Goal: Information Seeking & Learning: Learn about a topic

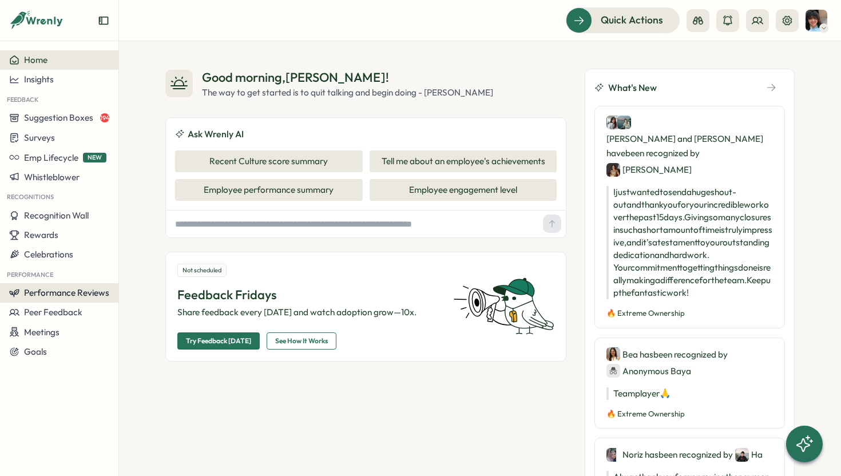
click at [63, 292] on span "Performance Reviews" at bounding box center [66, 292] width 85 height 11
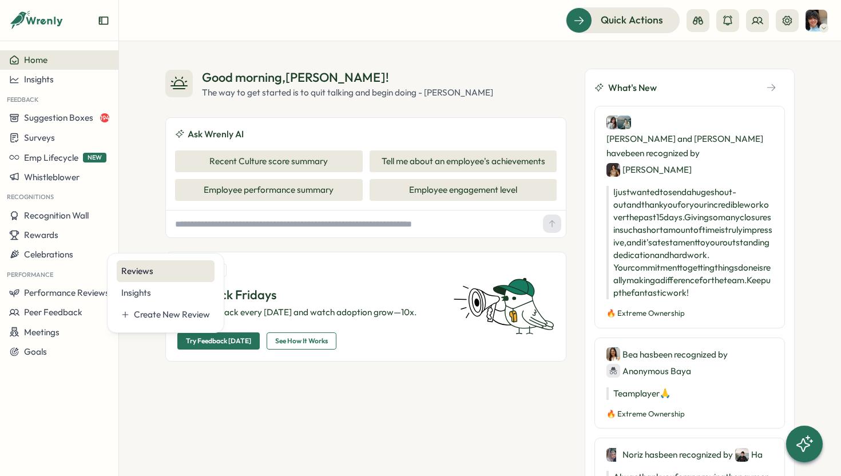
click at [148, 268] on div "Reviews" at bounding box center [165, 271] width 89 height 13
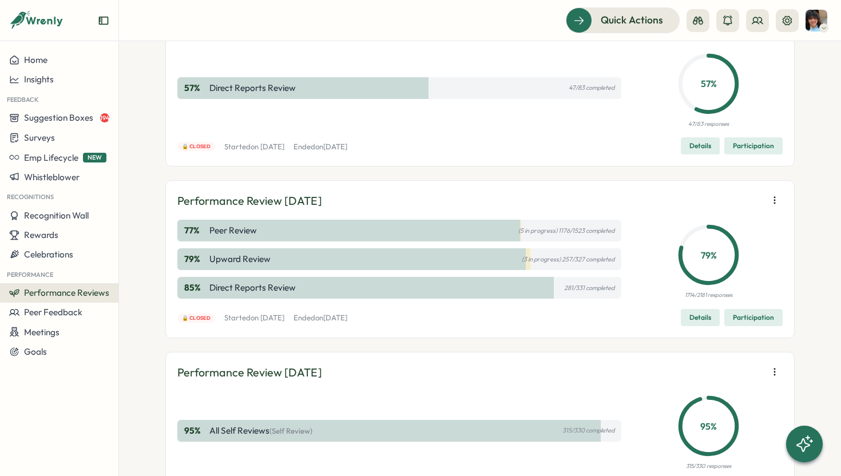
scroll to position [168, 0]
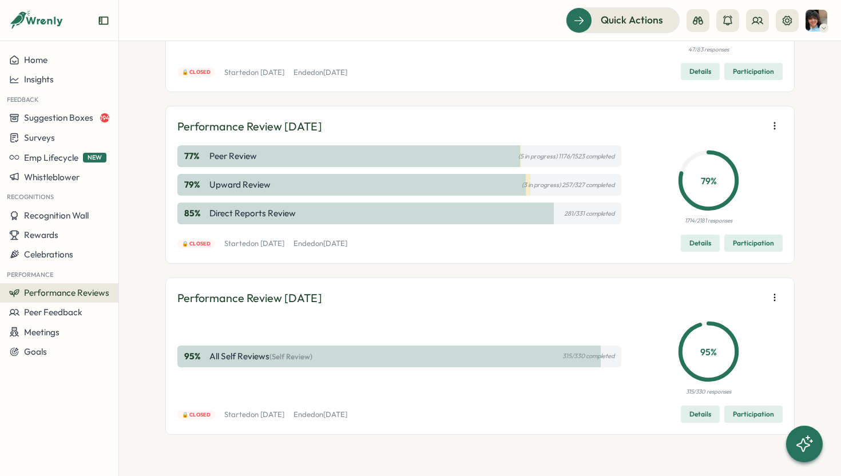
click at [694, 413] on span "Details" at bounding box center [700, 414] width 22 height 16
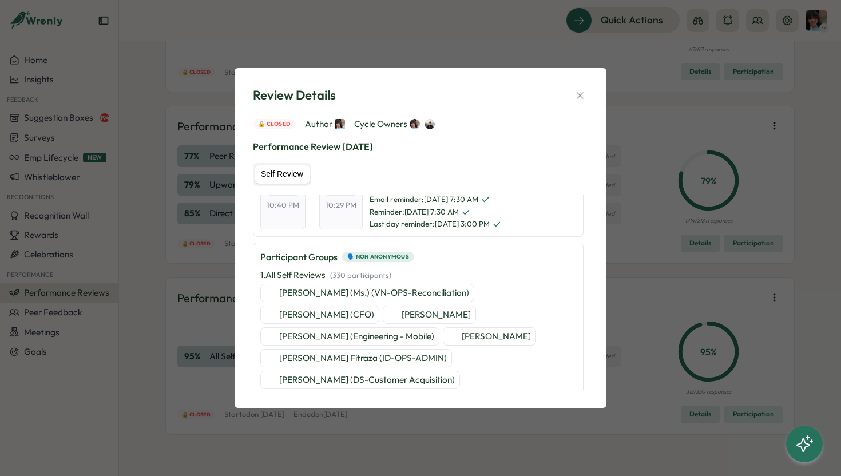
scroll to position [145, 0]
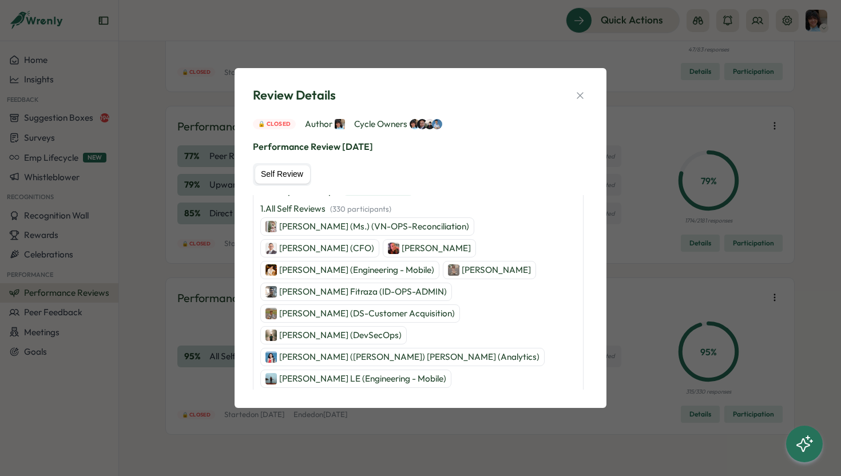
click at [345, 230] on p "[PERSON_NAME] (Ms.) (VN-OPS-Reconciliation)" at bounding box center [374, 226] width 190 height 13
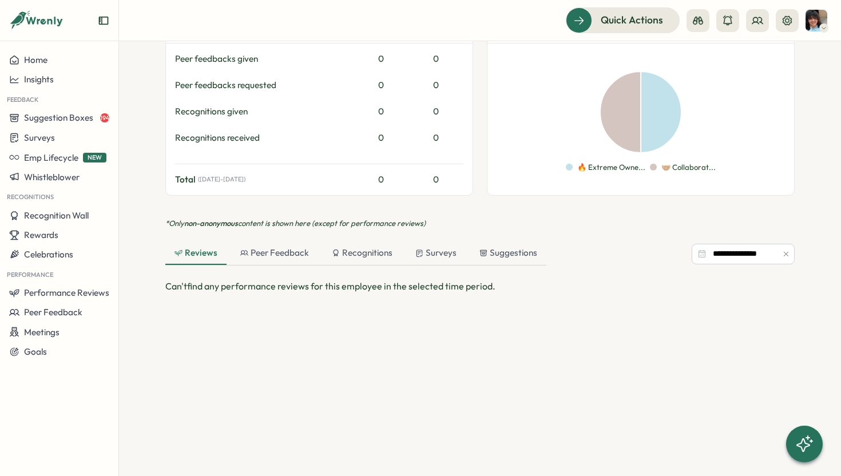
scroll to position [611, 0]
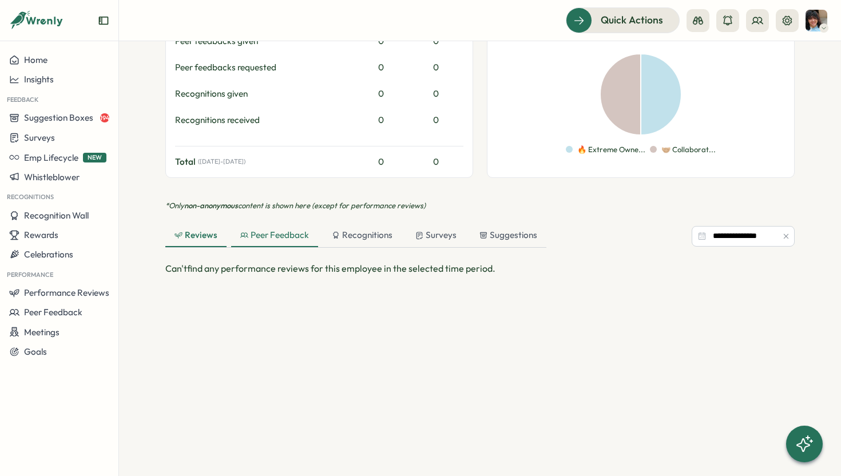
click at [276, 229] on div "Peer Feedback" at bounding box center [274, 235] width 69 height 13
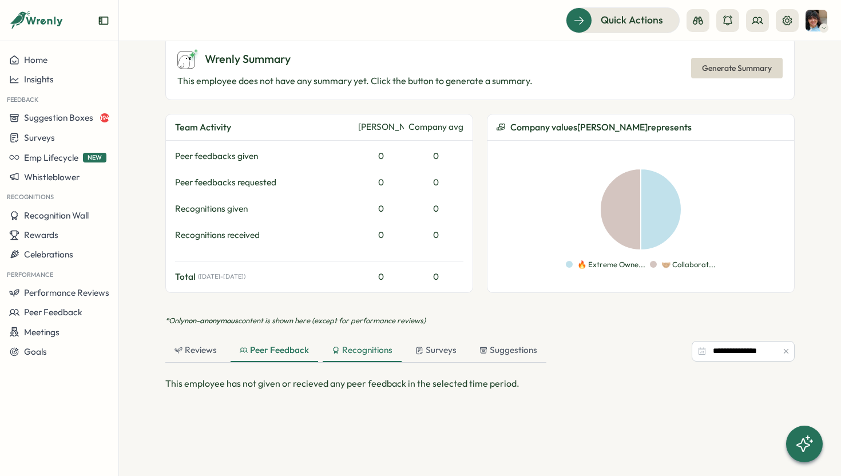
scroll to position [669, 0]
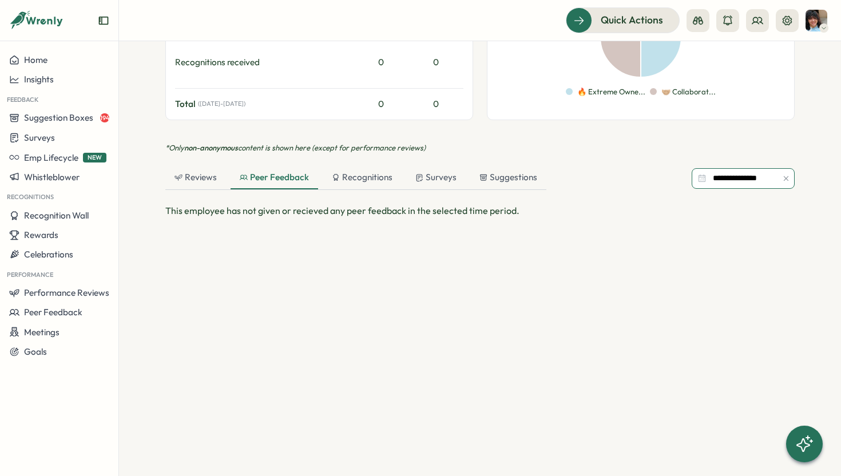
click at [701, 168] on input "**********" at bounding box center [742, 178] width 103 height 21
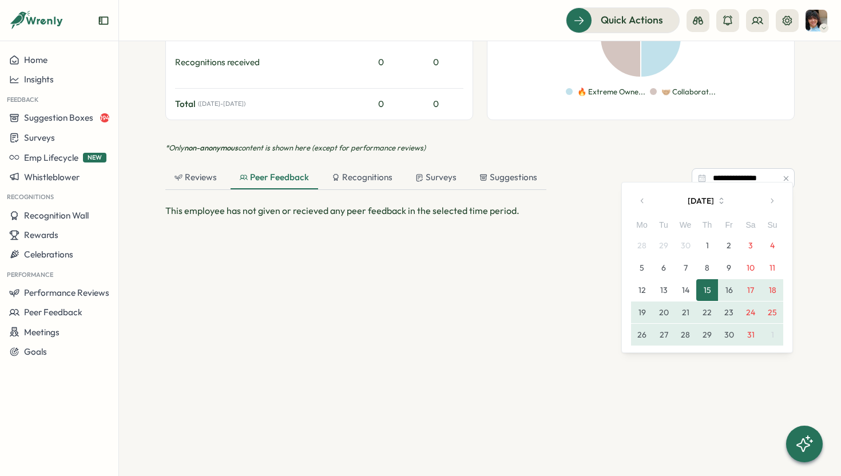
click at [644, 200] on icon "button" at bounding box center [642, 201] width 8 height 8
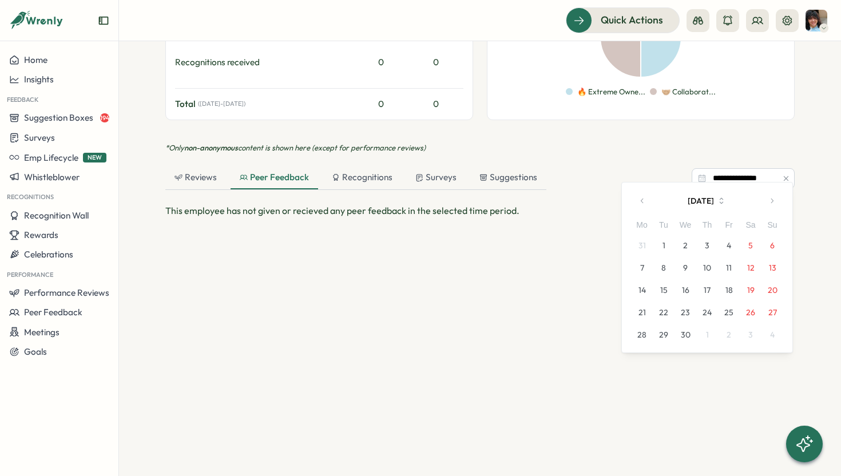
click at [644, 200] on icon "button" at bounding box center [642, 201] width 8 height 8
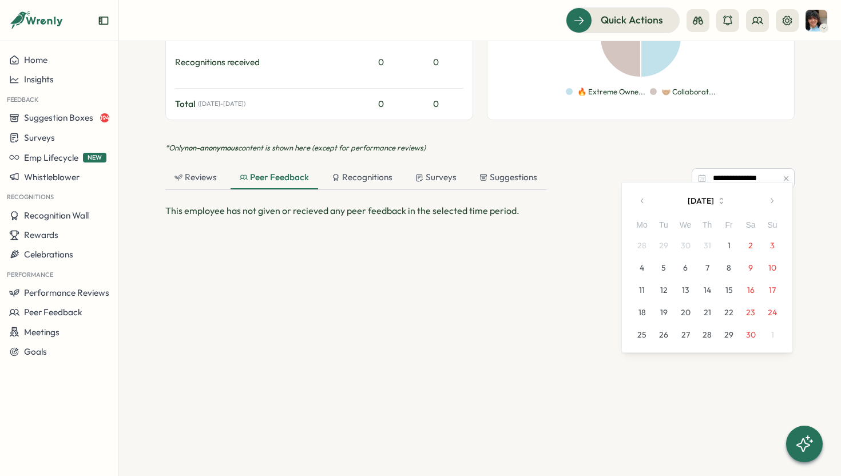
click at [728, 246] on button "1" at bounding box center [729, 245] width 22 height 22
click at [771, 203] on icon "button" at bounding box center [772, 201] width 8 height 8
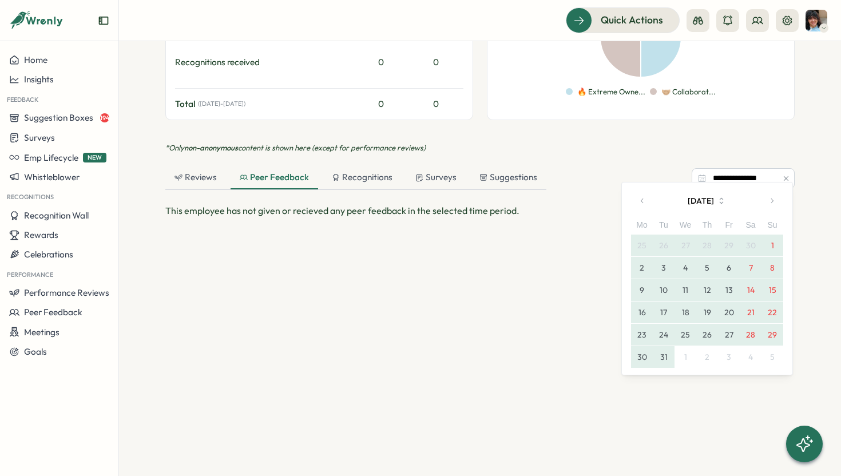
click at [669, 357] on button "31" at bounding box center [664, 357] width 22 height 22
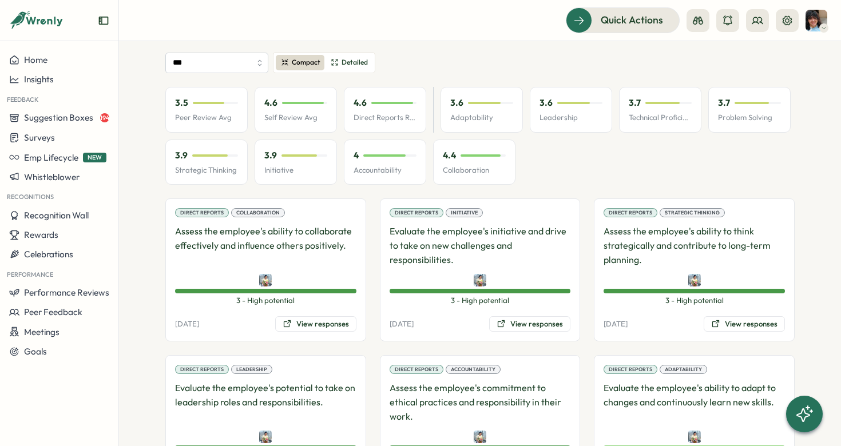
scroll to position [808, 0]
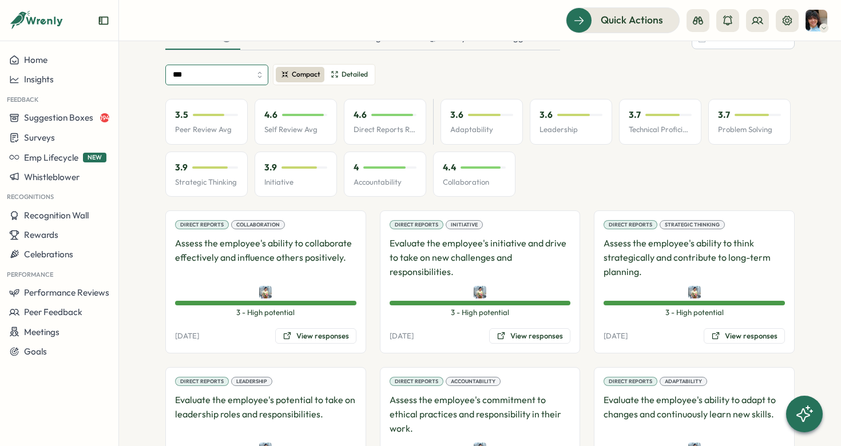
click at [252, 65] on input "***" at bounding box center [216, 75] width 103 height 21
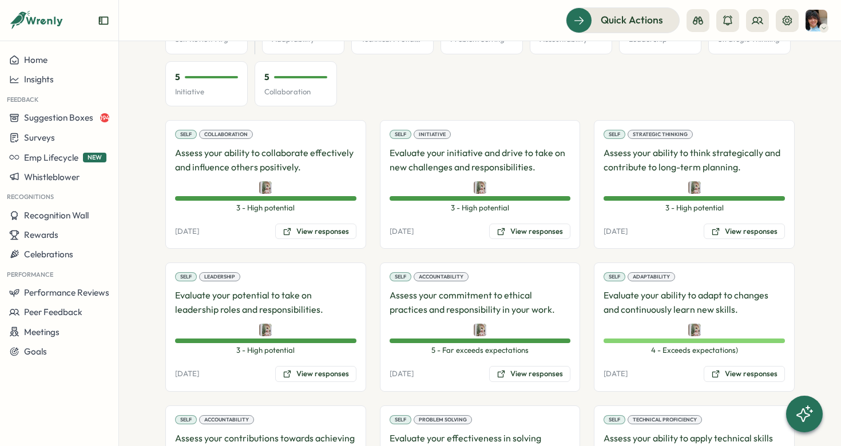
scroll to position [901, 0]
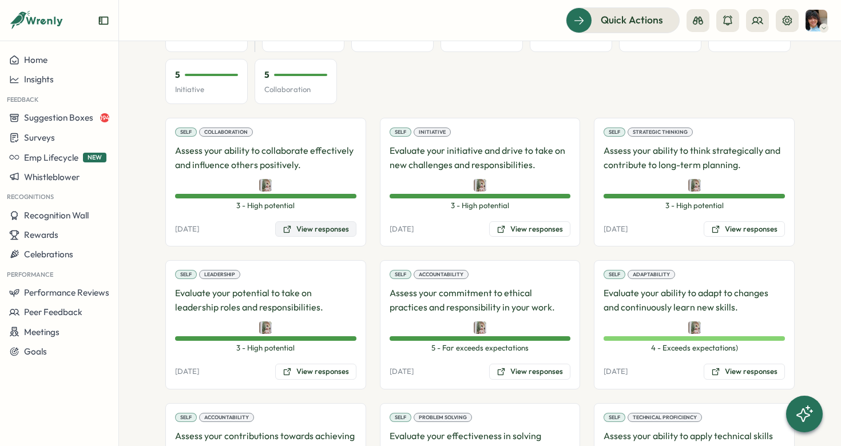
click at [319, 221] on button "View responses" at bounding box center [315, 229] width 81 height 16
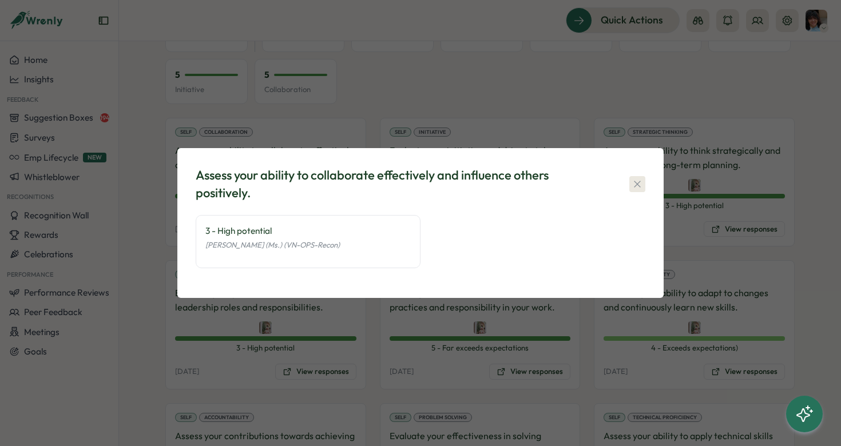
click at [638, 182] on icon "button" at bounding box center [636, 183] width 11 height 11
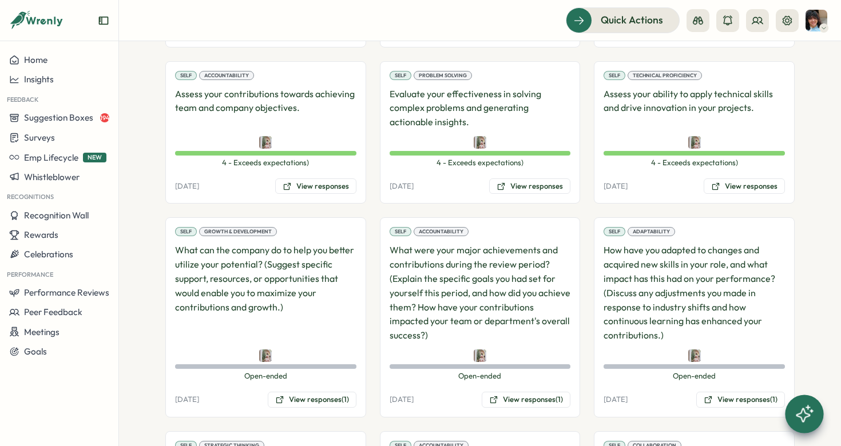
scroll to position [1255, 0]
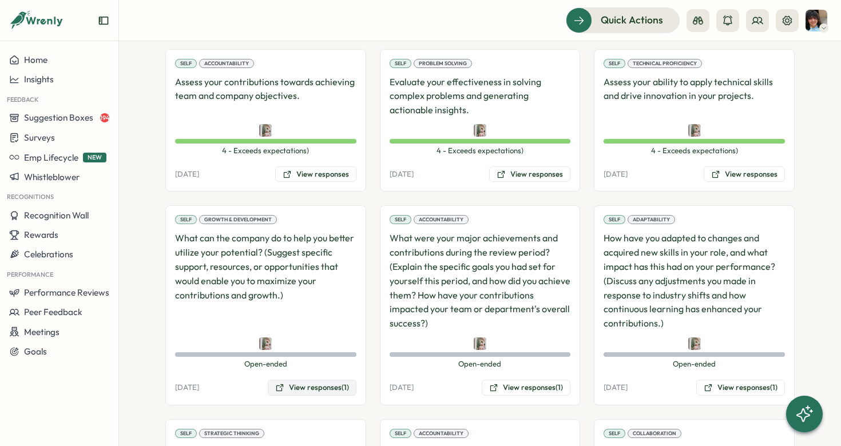
click at [313, 380] on button "View responses (1)" at bounding box center [312, 388] width 89 height 16
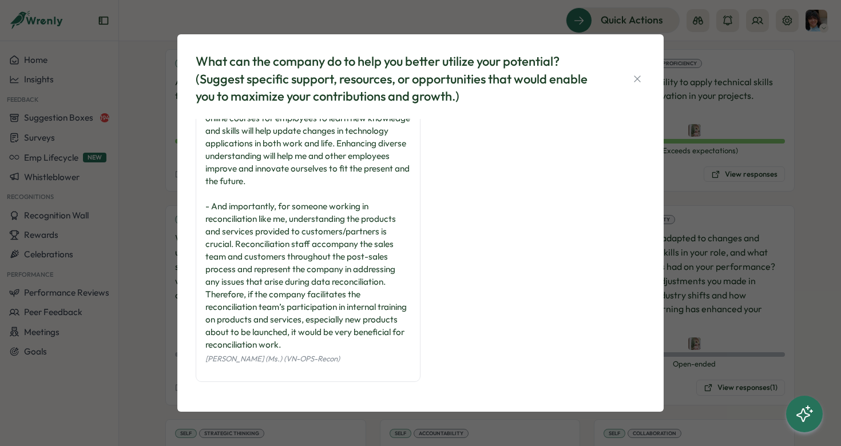
scroll to position [0, 0]
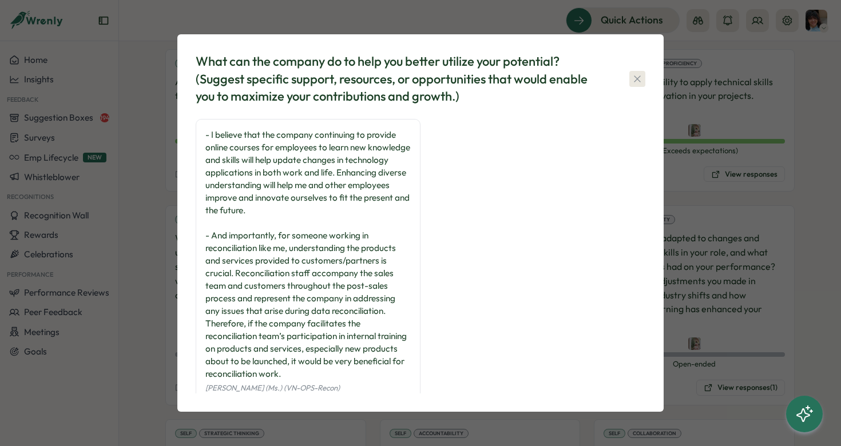
click at [637, 82] on icon "button" at bounding box center [636, 78] width 11 height 11
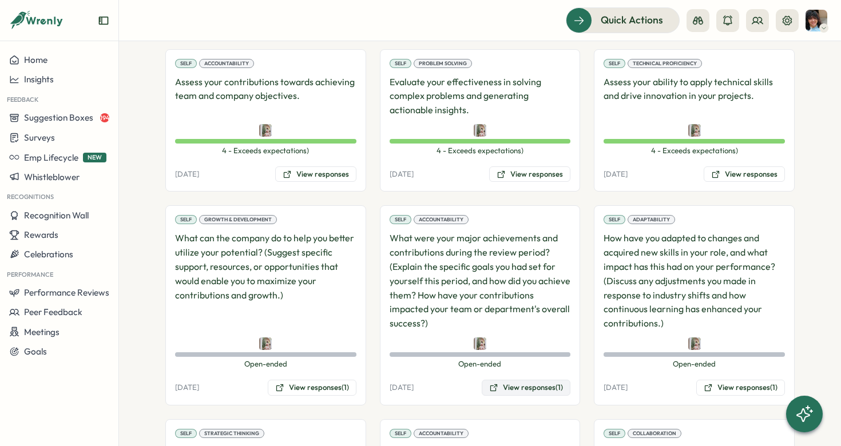
click at [530, 380] on button "View responses (1)" at bounding box center [526, 388] width 89 height 16
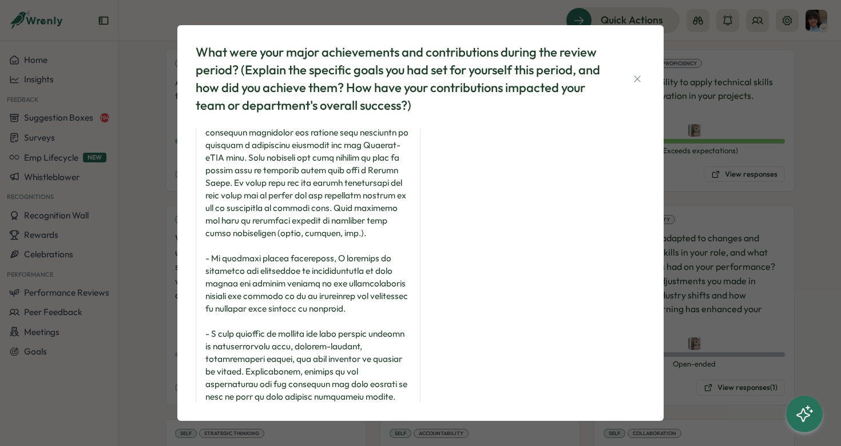
scroll to position [193, 0]
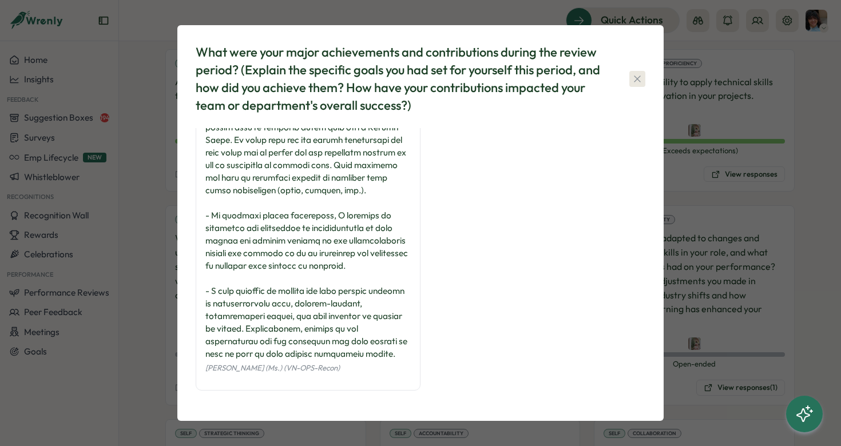
click at [638, 78] on icon "button" at bounding box center [636, 78] width 11 height 11
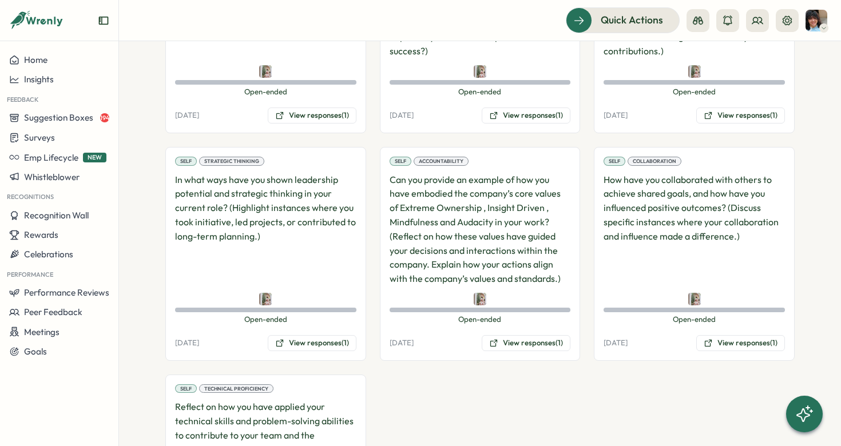
scroll to position [1534, 0]
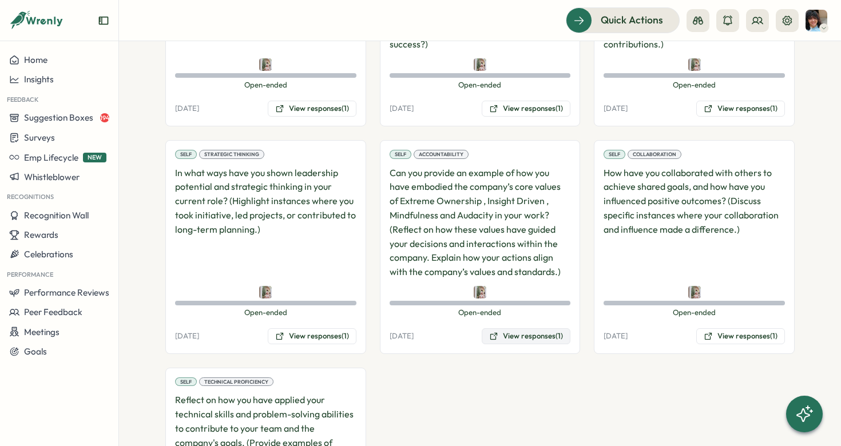
click at [524, 328] on button "View responses (1)" at bounding box center [526, 336] width 89 height 16
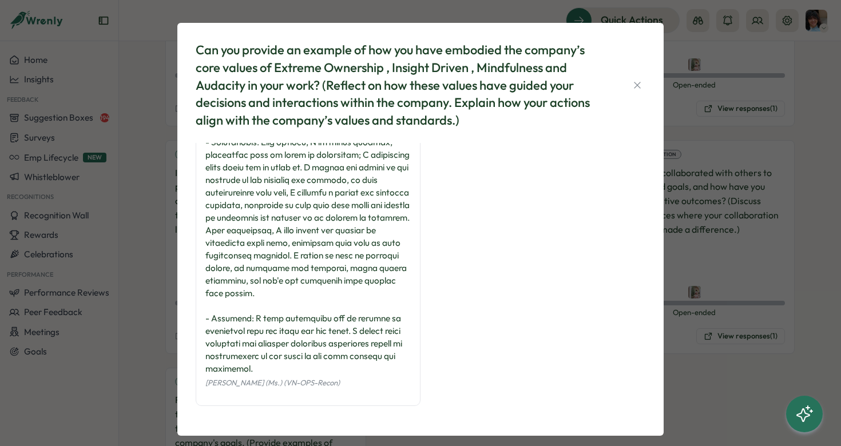
scroll to position [0, 0]
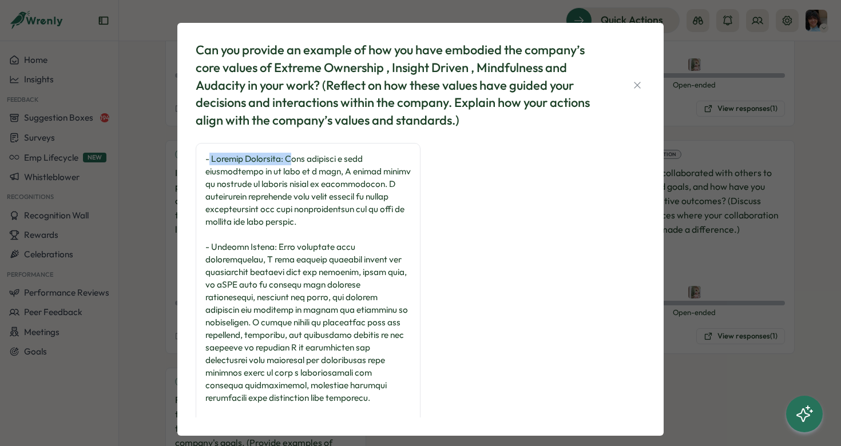
drag, startPoint x: 205, startPoint y: 161, endPoint x: 292, endPoint y: 169, distance: 87.2
click at [296, 164] on div at bounding box center [307, 404] width 205 height 503
drag, startPoint x: 205, startPoint y: 241, endPoint x: 283, endPoint y: 248, distance: 77.5
click at [283, 248] on div at bounding box center [307, 404] width 205 height 503
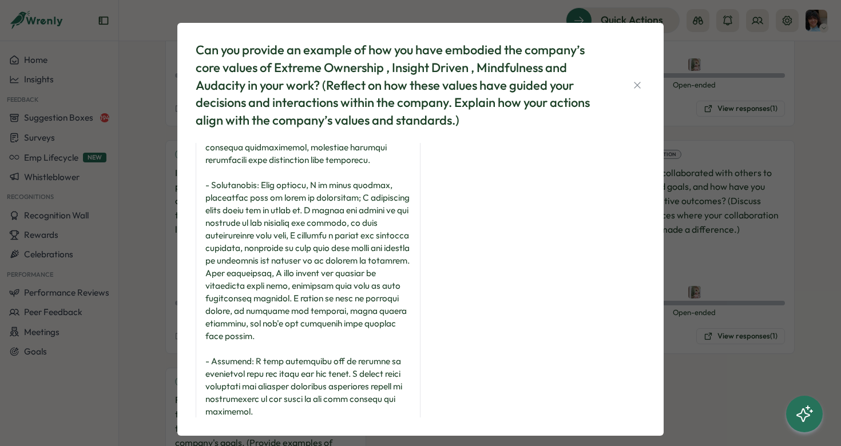
scroll to position [237, 0]
drag, startPoint x: 208, startPoint y: 188, endPoint x: 298, endPoint y: 189, distance: 90.4
click at [298, 189] on div at bounding box center [307, 166] width 205 height 503
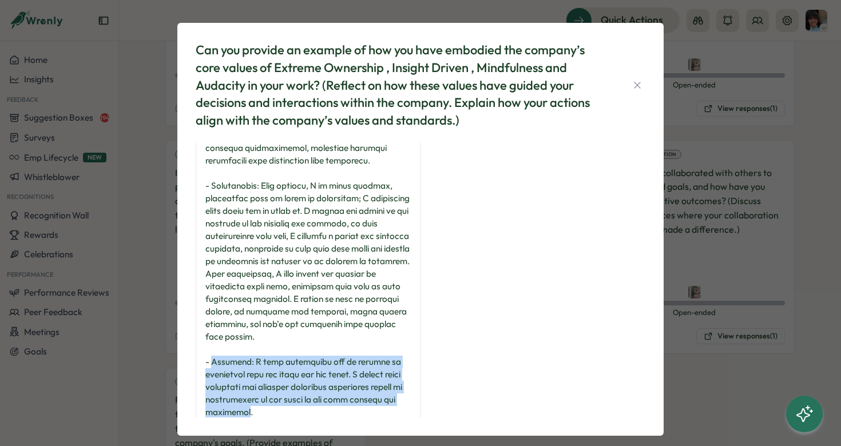
drag, startPoint x: 209, startPoint y: 361, endPoint x: 306, endPoint y: 418, distance: 112.3
click at [306, 418] on div "Can you provide an example of how you have embodied the company’s core values o…" at bounding box center [420, 229] width 459 height 385
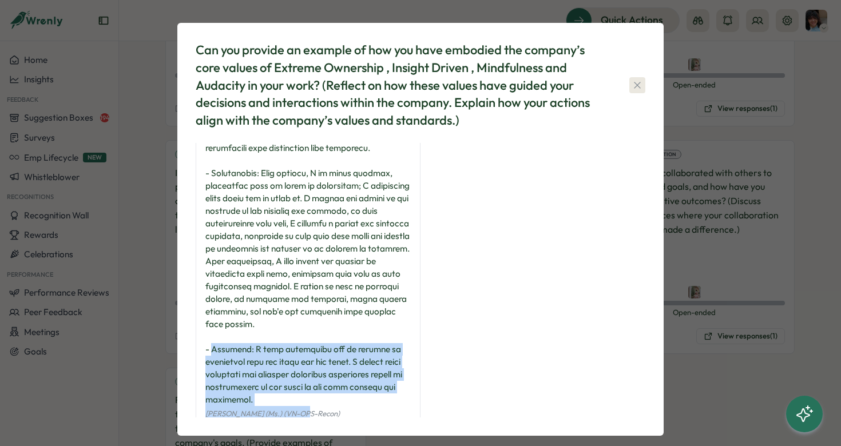
click at [635, 92] on button "button" at bounding box center [637, 85] width 16 height 16
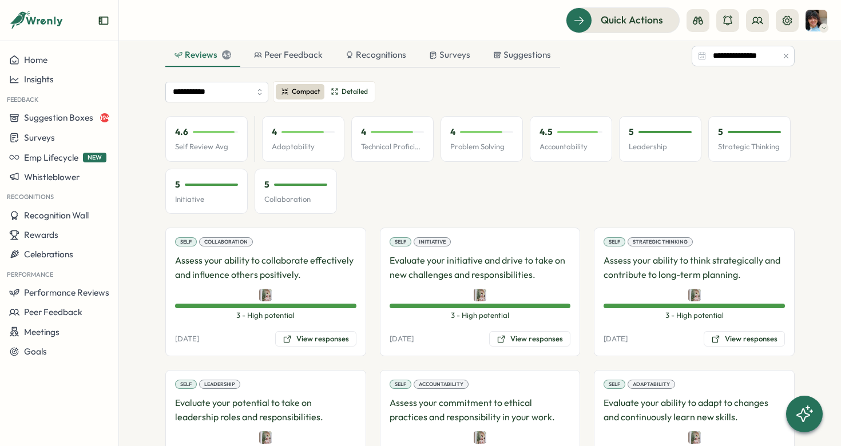
scroll to position [711, 0]
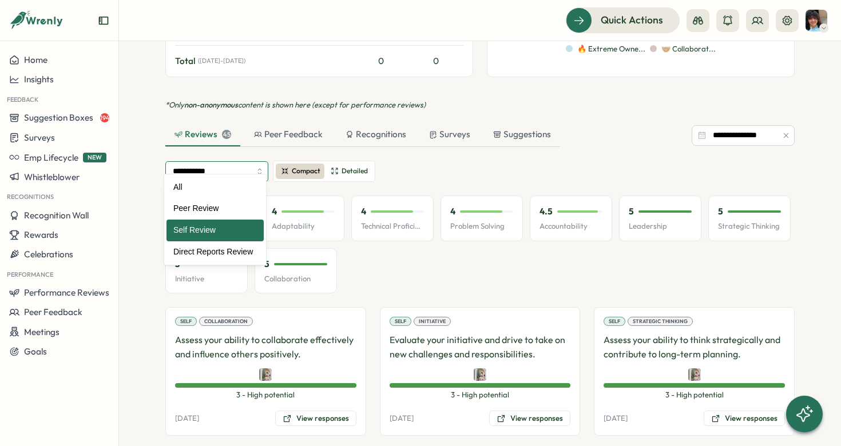
click at [252, 161] on input "**********" at bounding box center [216, 171] width 103 height 21
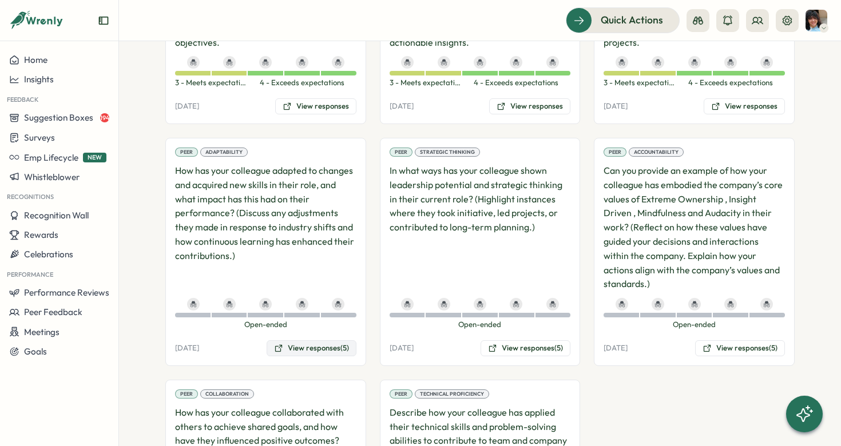
scroll to position [1360, 0]
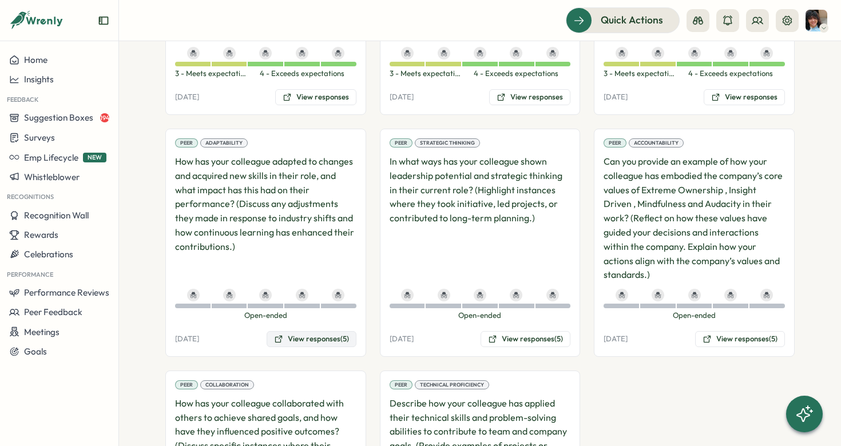
click at [316, 331] on button "View responses (5)" at bounding box center [312, 339] width 90 height 16
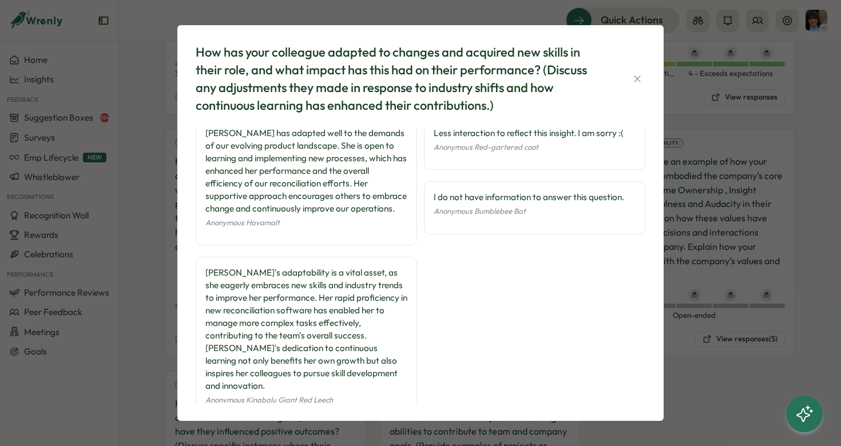
scroll to position [0, 0]
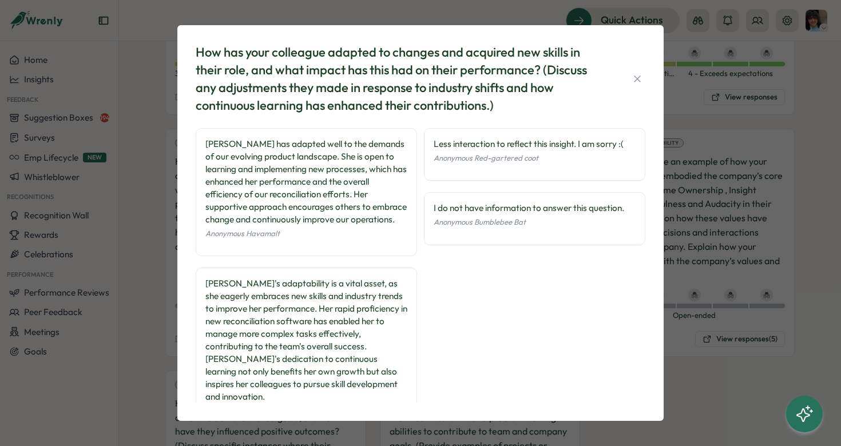
click at [468, 146] on div "Less interaction to reflect this insight. I am sorry :(" at bounding box center [535, 144] width 202 height 13
drag, startPoint x: 431, startPoint y: 209, endPoint x: 635, endPoint y: 208, distance: 204.2
click at [636, 209] on div "I do not have information to answer this question. Anonymous Bumblebee Bat" at bounding box center [534, 218] width 221 height 53
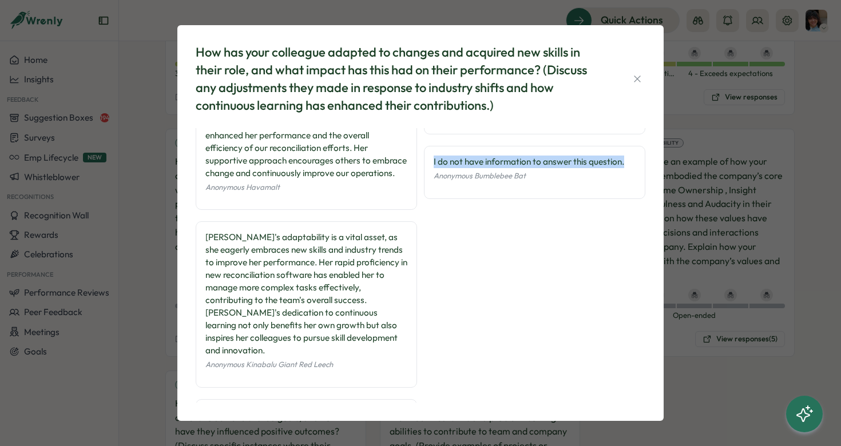
scroll to position [108, 0]
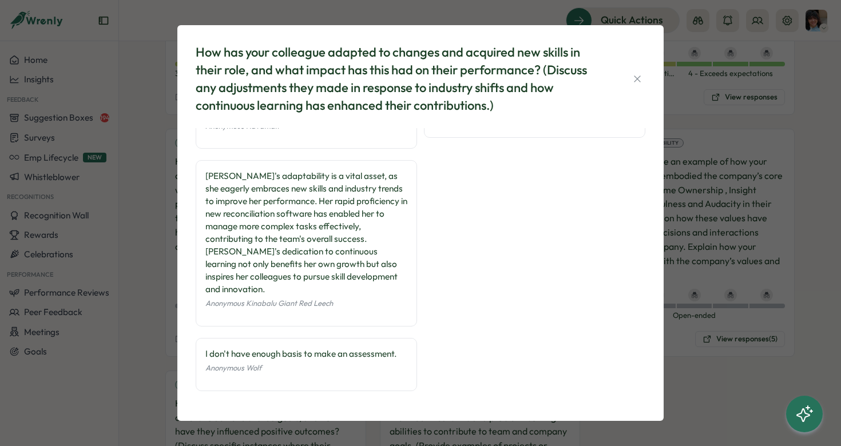
click at [283, 353] on div "I don't have enough basis to make an assessment." at bounding box center [306, 354] width 202 height 13
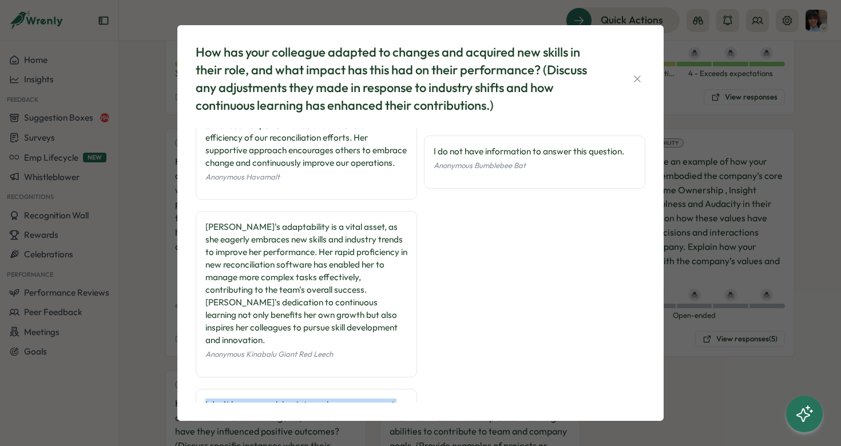
scroll to position [0, 0]
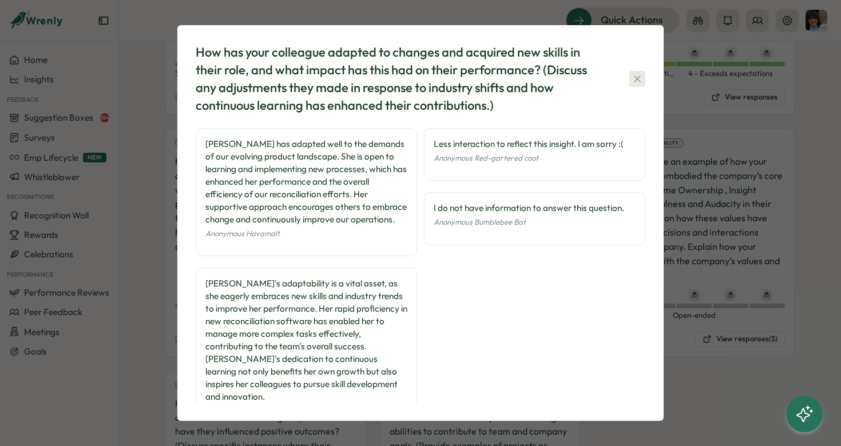
click at [636, 80] on icon "button" at bounding box center [636, 78] width 11 height 11
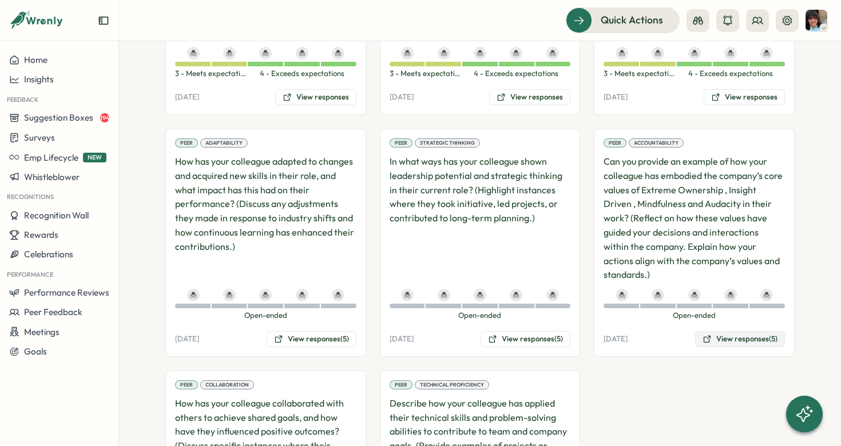
click at [738, 331] on button "View responses (5)" at bounding box center [740, 339] width 90 height 16
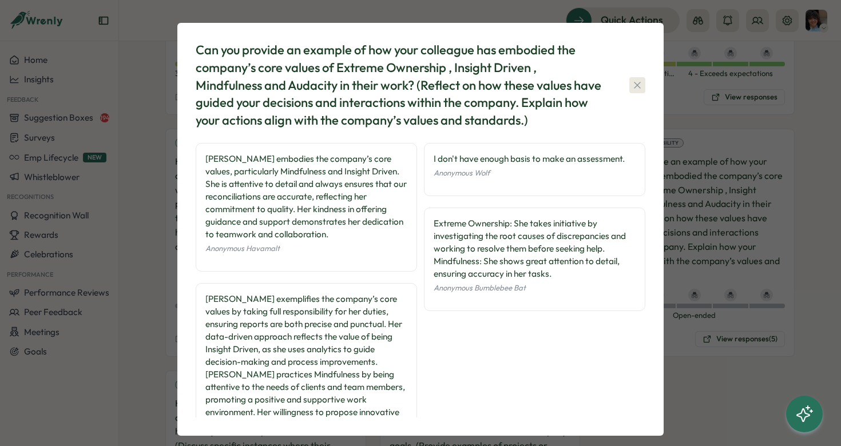
click at [634, 87] on icon "button" at bounding box center [636, 84] width 11 height 11
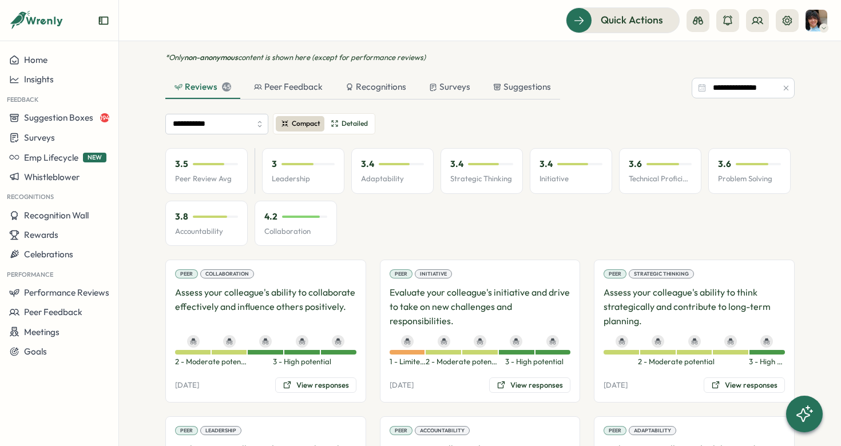
scroll to position [755, 0]
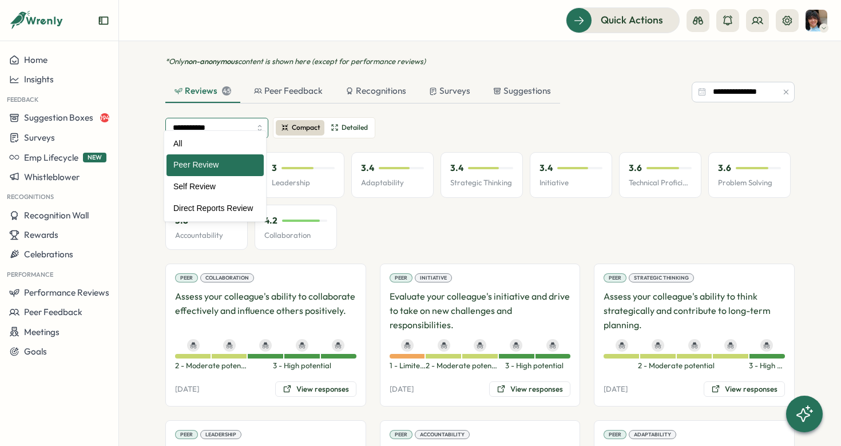
click at [250, 118] on input "**********" at bounding box center [216, 128] width 103 height 21
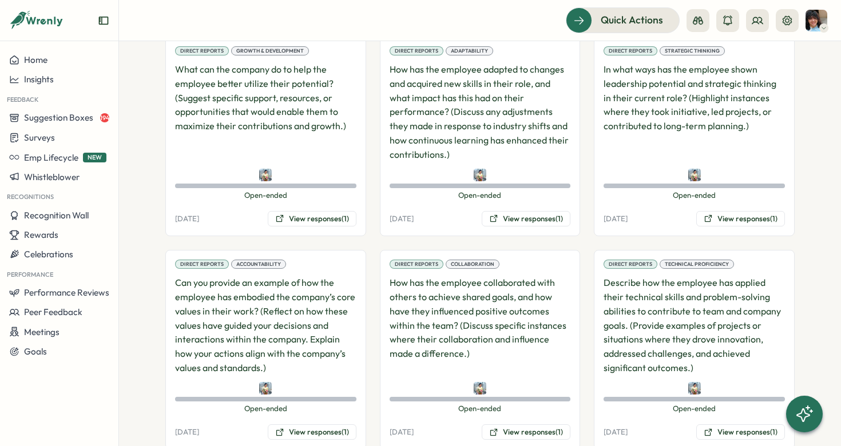
scroll to position [1470, 0]
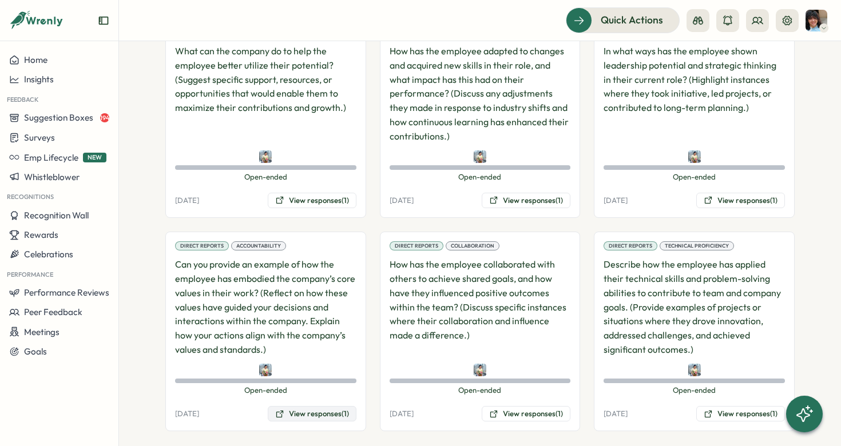
click at [315, 406] on button "View responses (1)" at bounding box center [312, 414] width 89 height 16
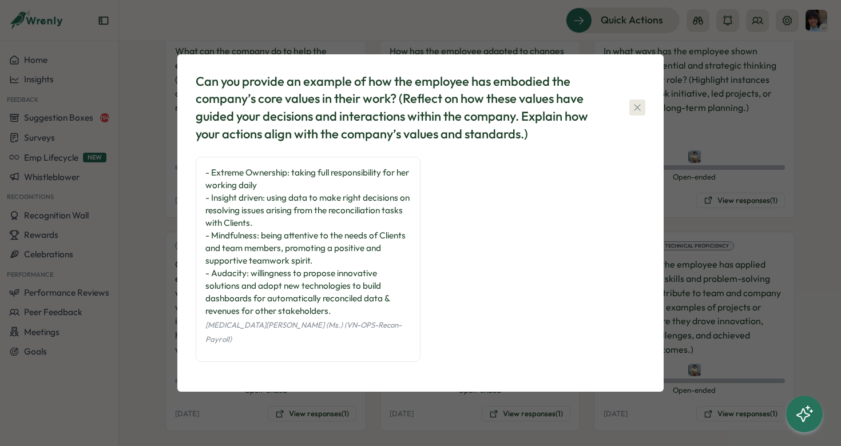
click at [637, 113] on icon "button" at bounding box center [636, 107] width 11 height 11
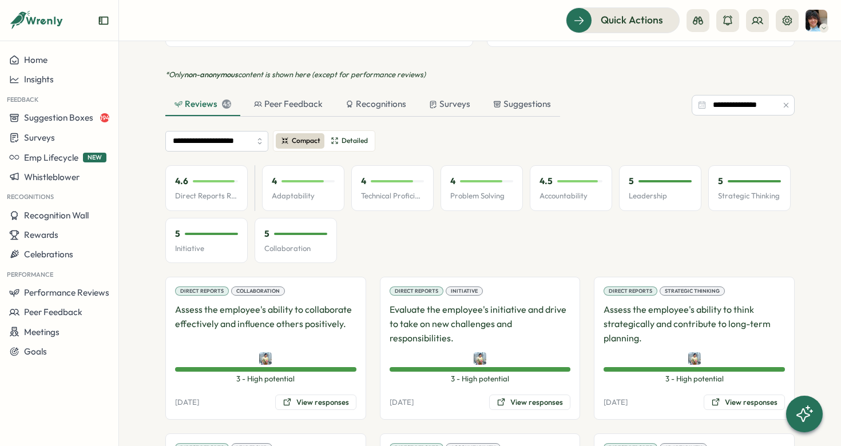
scroll to position [694, 0]
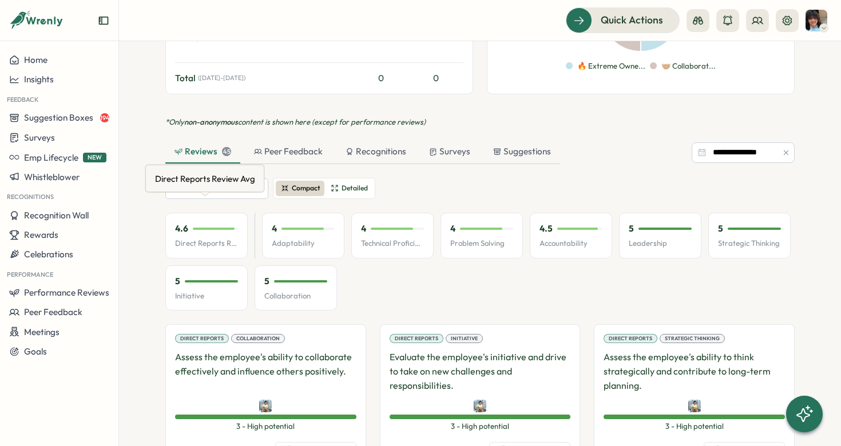
click at [229, 180] on div "Direct Reports Review Avg" at bounding box center [205, 179] width 105 height 18
click at [232, 178] on input "**********" at bounding box center [216, 188] width 103 height 21
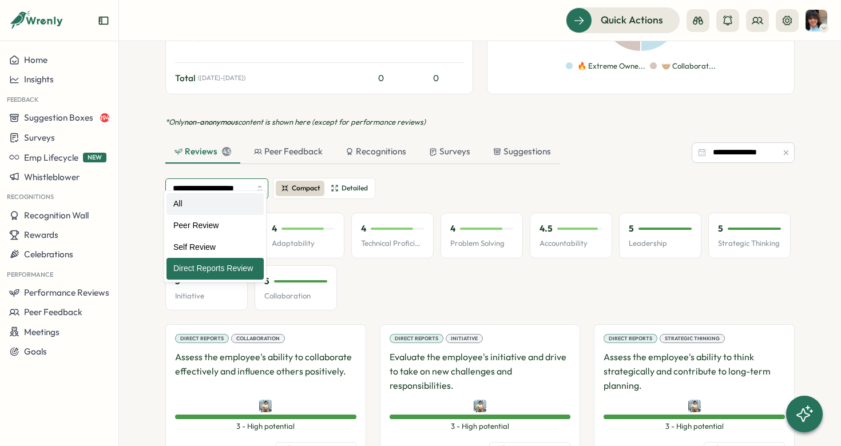
type input "***"
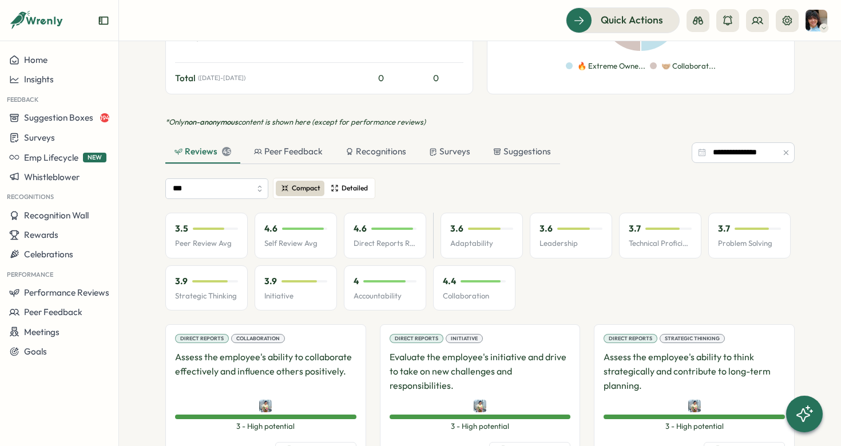
click at [336, 184] on icon at bounding box center [334, 188] width 9 height 9
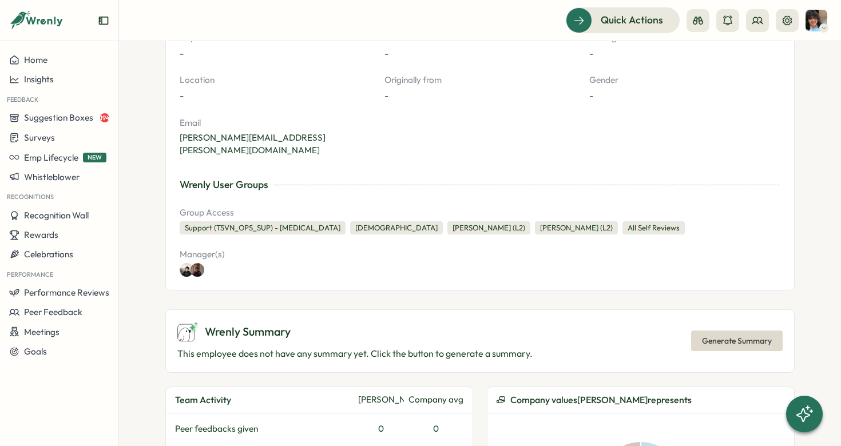
scroll to position [0, 0]
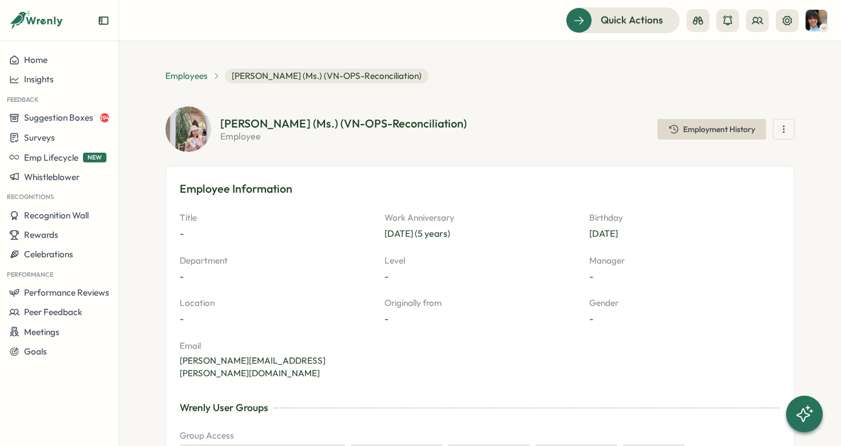
click at [185, 76] on span "Employees" at bounding box center [186, 76] width 42 height 13
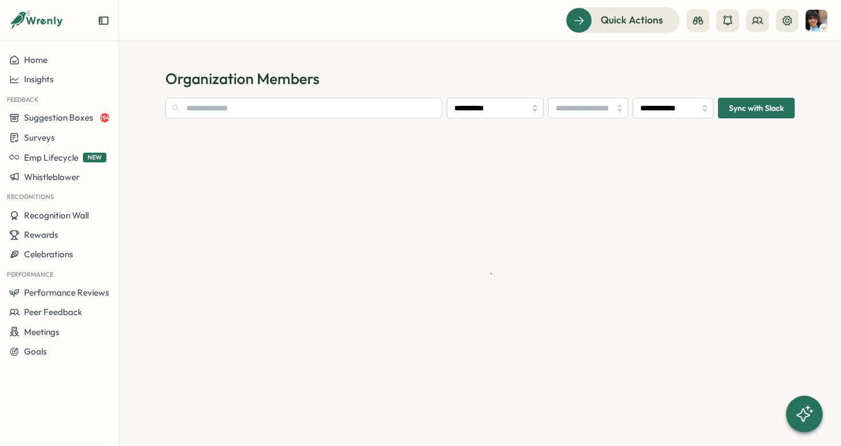
type input "**********"
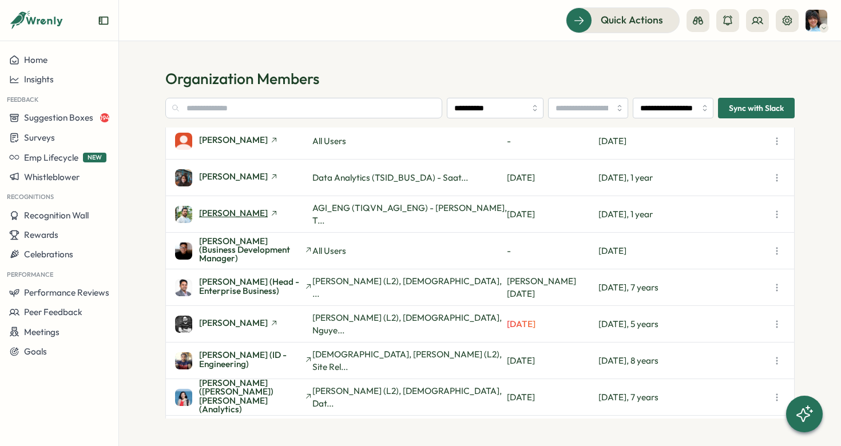
scroll to position [38, 0]
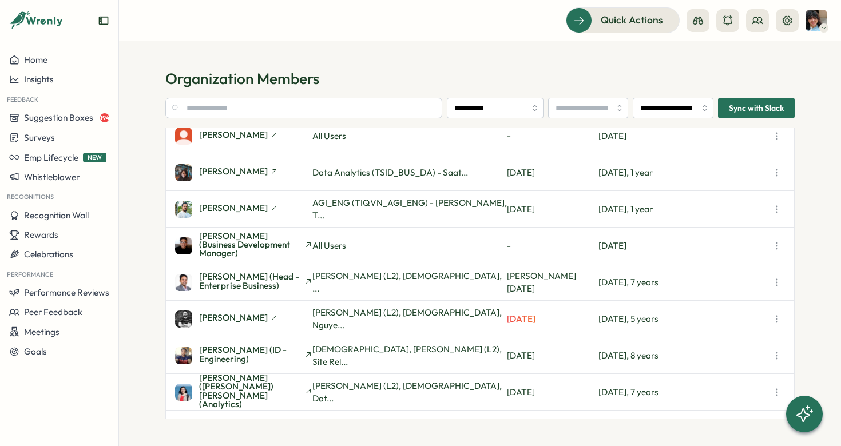
click at [230, 210] on span "[PERSON_NAME]" at bounding box center [233, 208] width 69 height 9
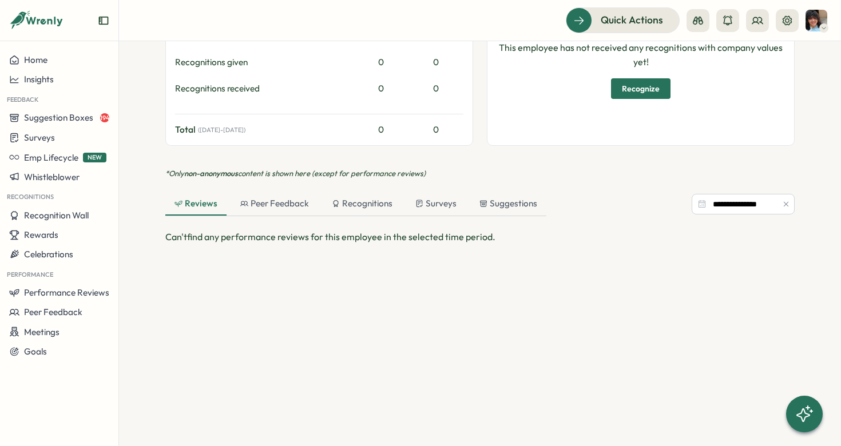
scroll to position [650, 0]
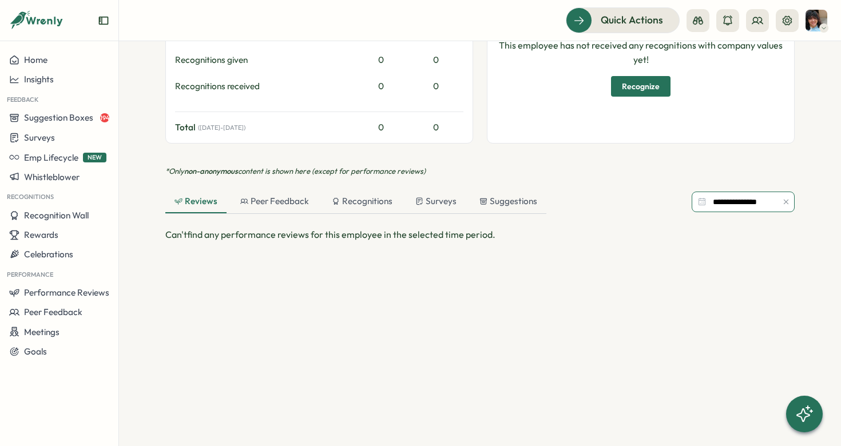
click at [721, 206] on input "**********" at bounding box center [742, 202] width 103 height 21
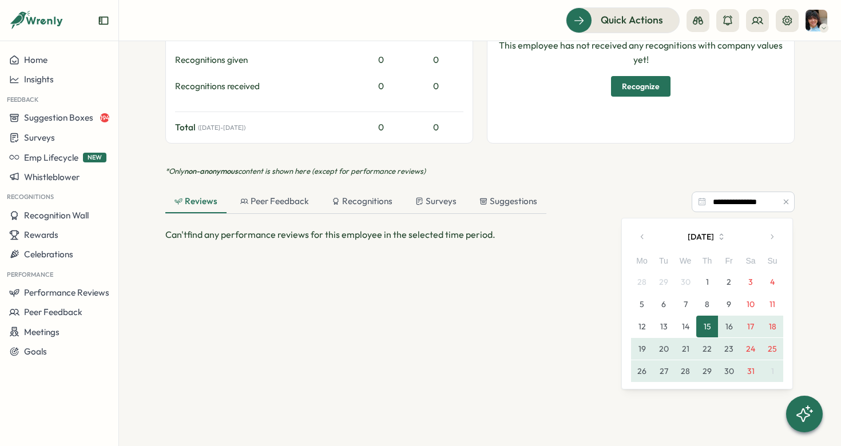
click at [638, 236] on button "button" at bounding box center [642, 236] width 23 height 23
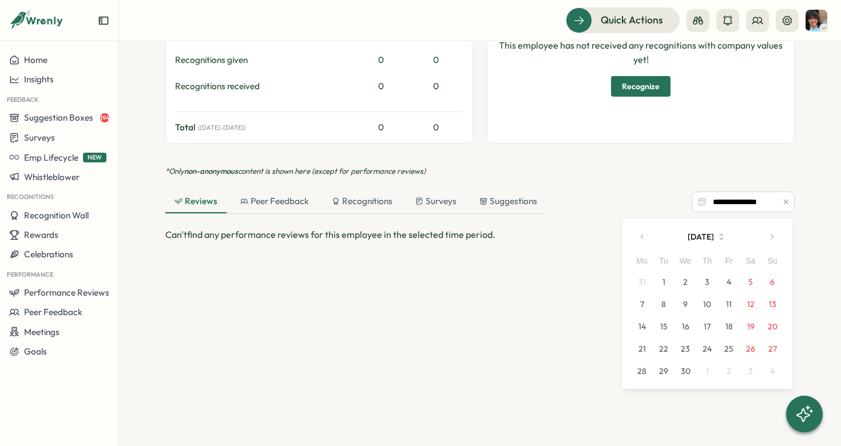
click at [638, 236] on button "button" at bounding box center [642, 236] width 23 height 23
click at [645, 235] on icon "button" at bounding box center [642, 237] width 8 height 8
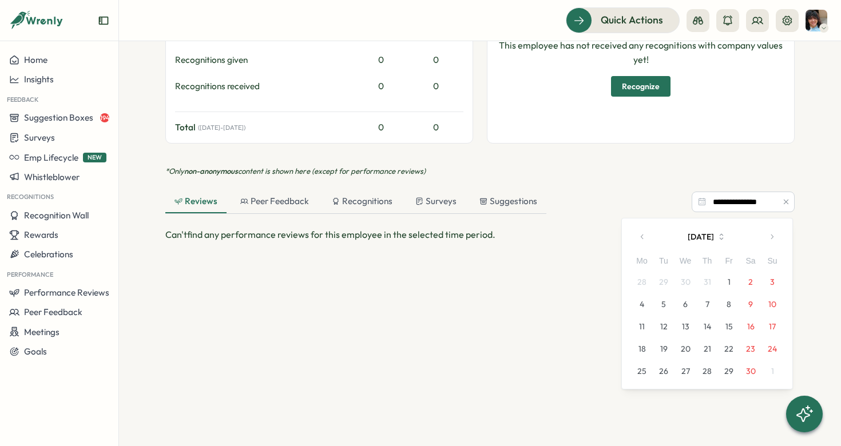
click at [731, 285] on button "1" at bounding box center [729, 282] width 22 height 22
click at [772, 236] on icon "button" at bounding box center [772, 237] width 8 height 8
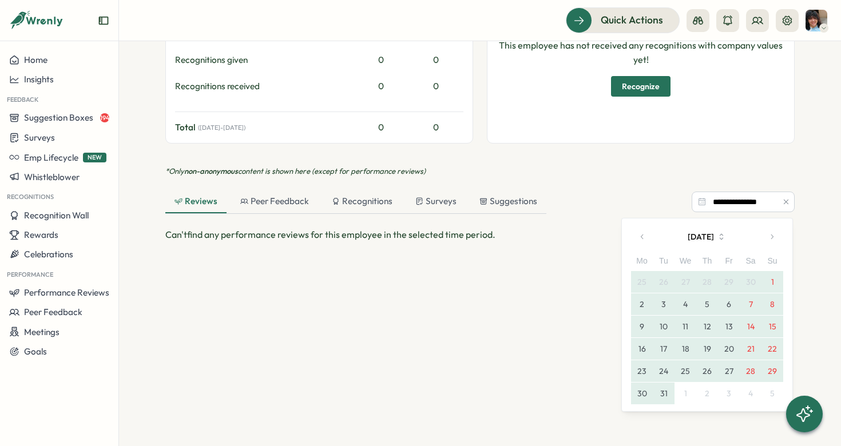
click at [670, 392] on button "31" at bounding box center [664, 394] width 22 height 22
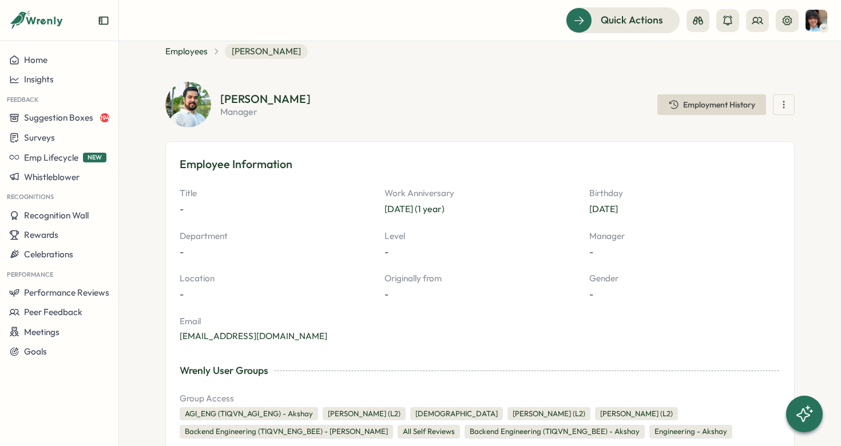
scroll to position [23, 0]
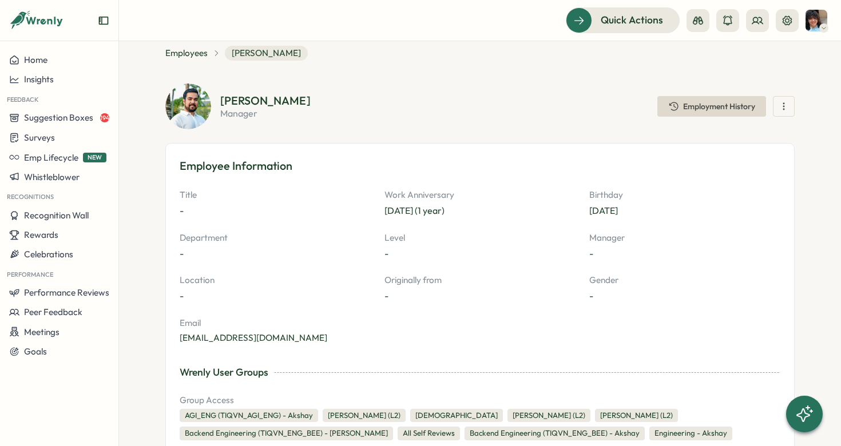
click at [781, 107] on icon "button" at bounding box center [783, 106] width 11 height 11
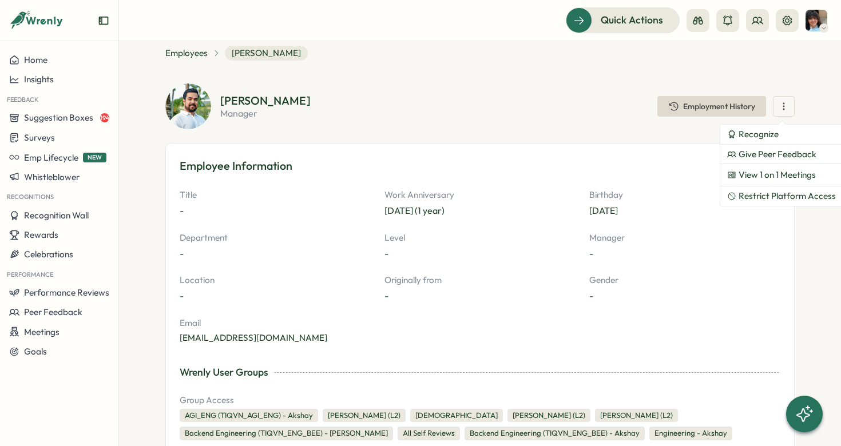
click at [602, 120] on div "Akshay Bhardwaj manager Employment History Recognize Give Peer Feedback View 1 …" at bounding box center [479, 106] width 629 height 46
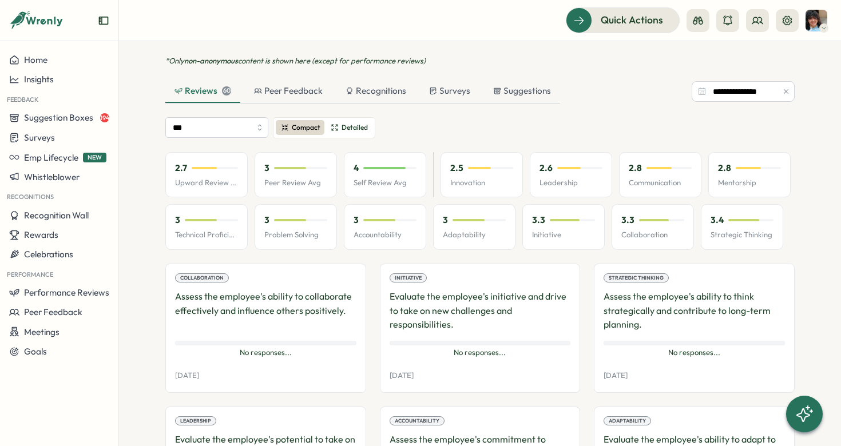
scroll to position [762, 0]
click at [341, 129] on span "Detailed" at bounding box center [354, 126] width 26 height 11
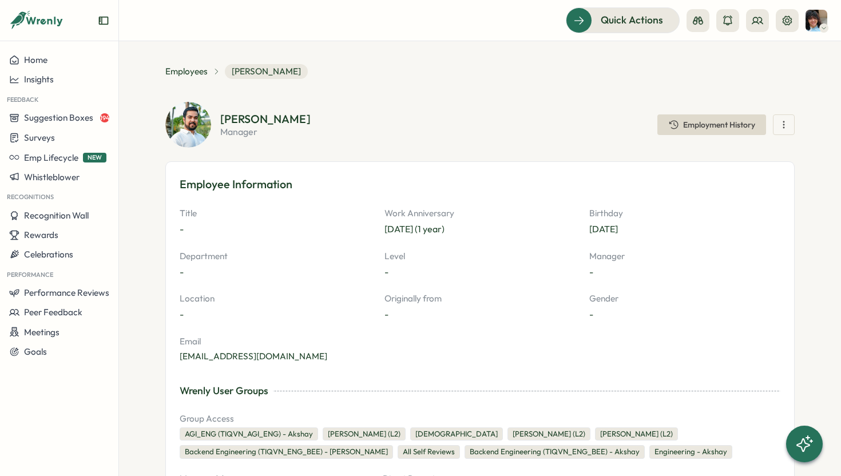
scroll to position [0, 0]
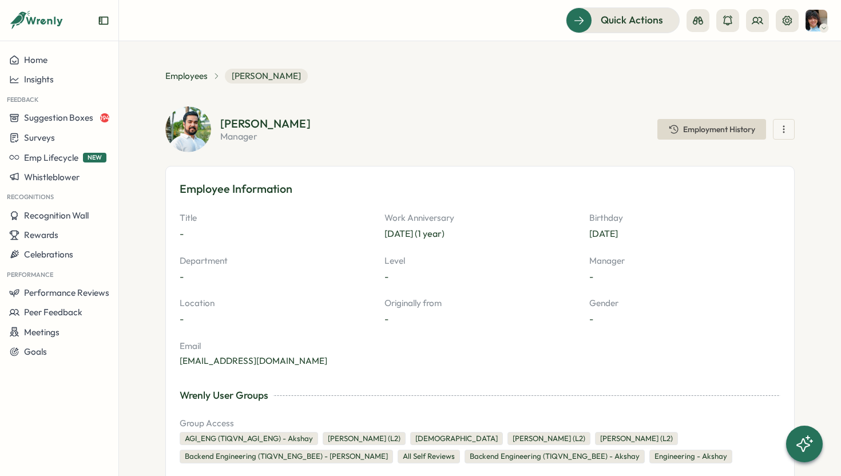
click at [785, 128] on icon "button" at bounding box center [783, 129] width 11 height 11
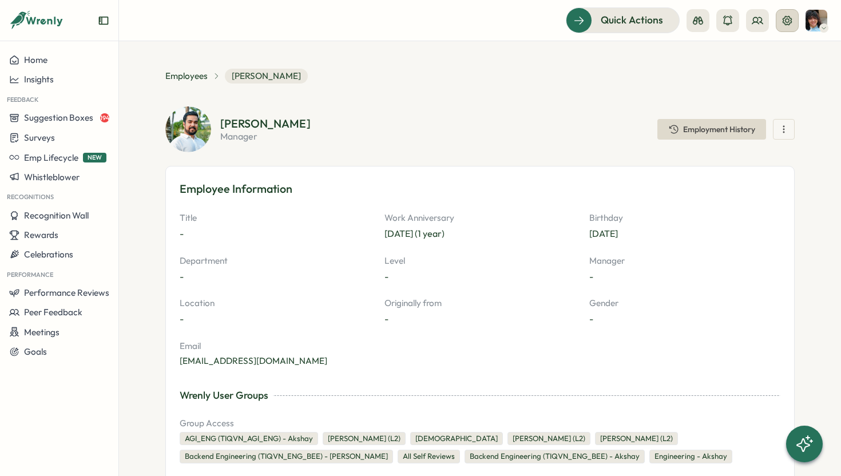
click at [784, 22] on icon at bounding box center [786, 19] width 9 height 9
click at [781, 132] on icon "button" at bounding box center [783, 129] width 11 height 11
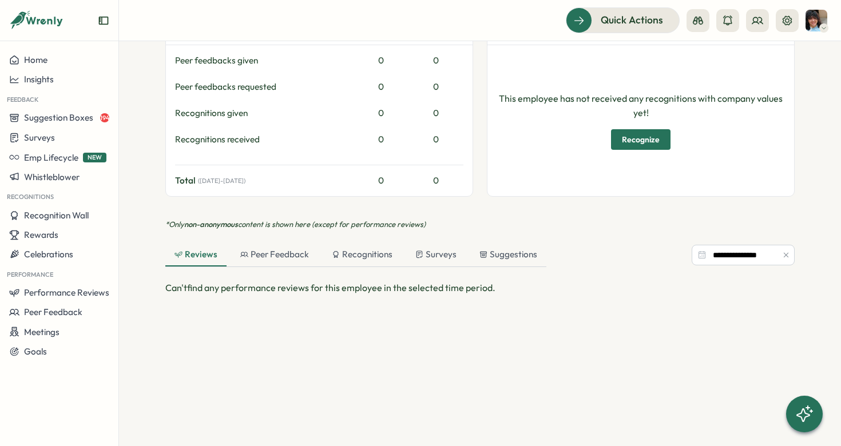
scroll to position [551, 0]
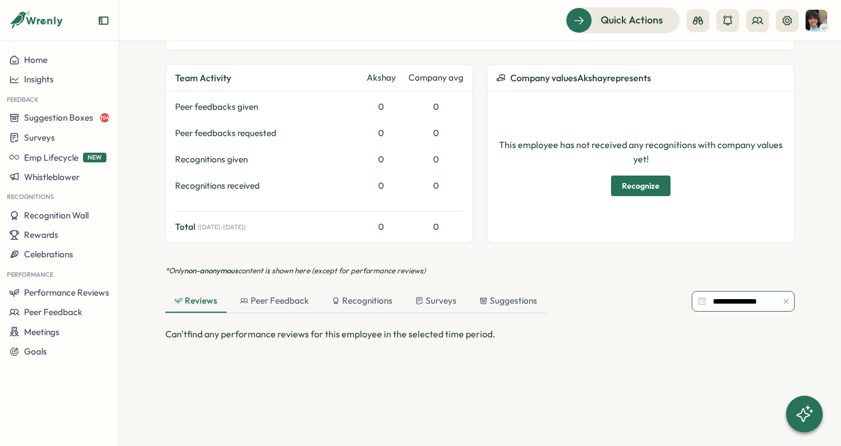
click at [708, 297] on input "**********" at bounding box center [742, 301] width 103 height 21
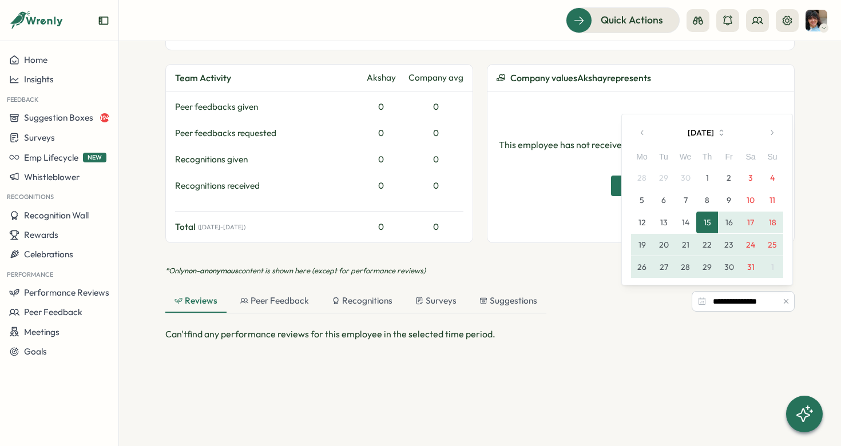
click at [645, 126] on button "button" at bounding box center [642, 132] width 23 height 23
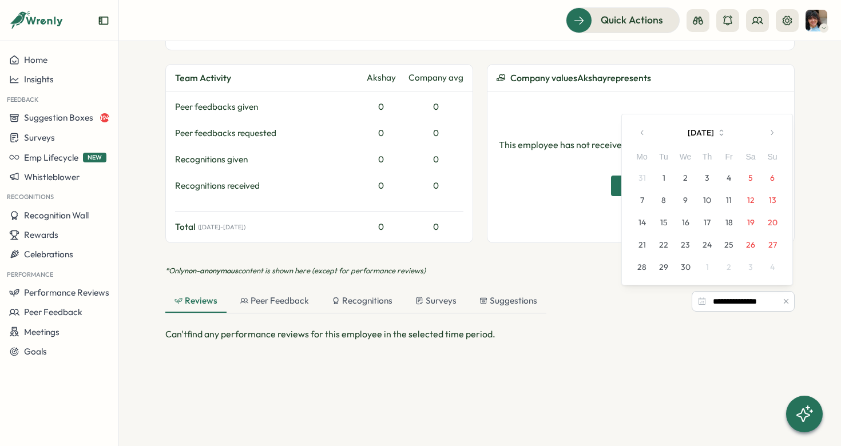
click at [645, 126] on button "button" at bounding box center [642, 132] width 23 height 23
click at [645, 126] on div "March 2025 Mo Tu We Th Fr Sa Su 24 25 26 27 28 1 2 3 4 5 6 7 8 9 10 11 12 13 14…" at bounding box center [707, 188] width 152 height 179
click at [641, 109] on icon "button" at bounding box center [642, 110] width 8 height 8
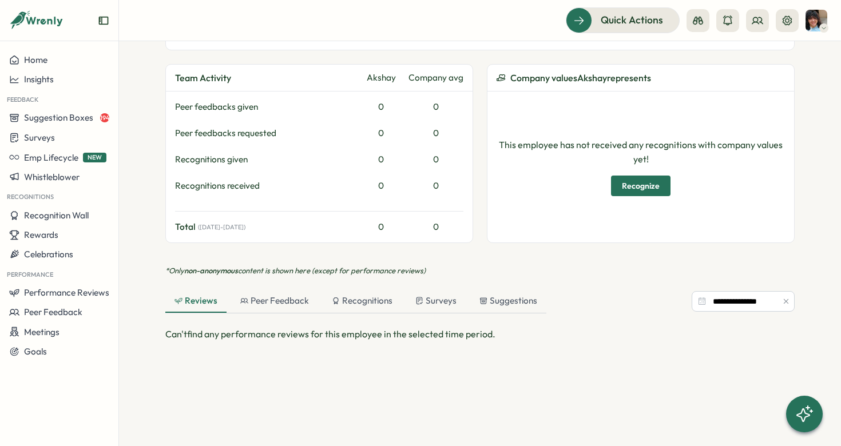
click at [641, 109] on div "Employees Akshay Bhardwaj Akshay Bhardwaj manager Employment History Employee I…" at bounding box center [479, 51] width 629 height 1067
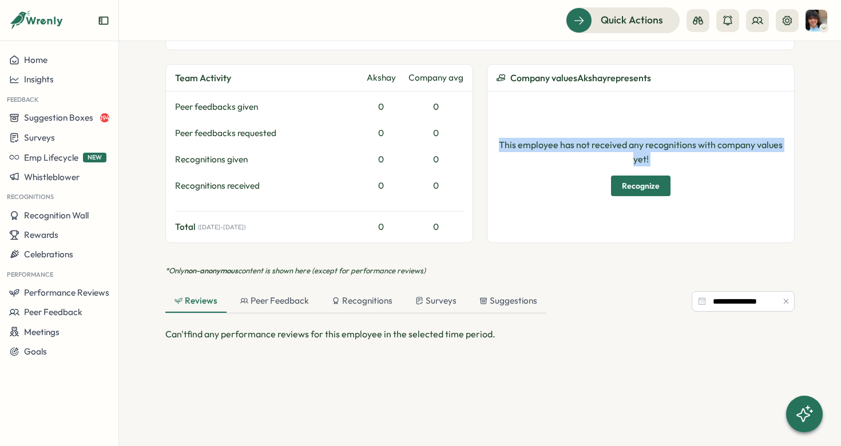
click at [641, 109] on div "This employee has not received any recognitions with company values yet! Recogn…" at bounding box center [640, 167] width 288 height 133
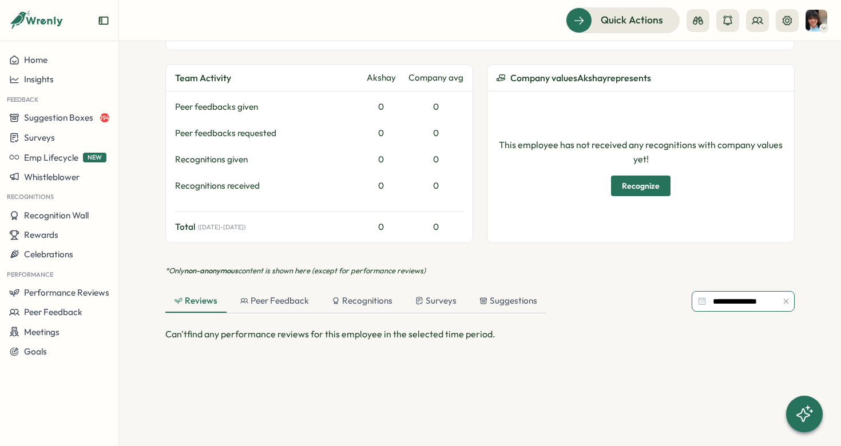
click at [707, 299] on input "**********" at bounding box center [742, 301] width 103 height 21
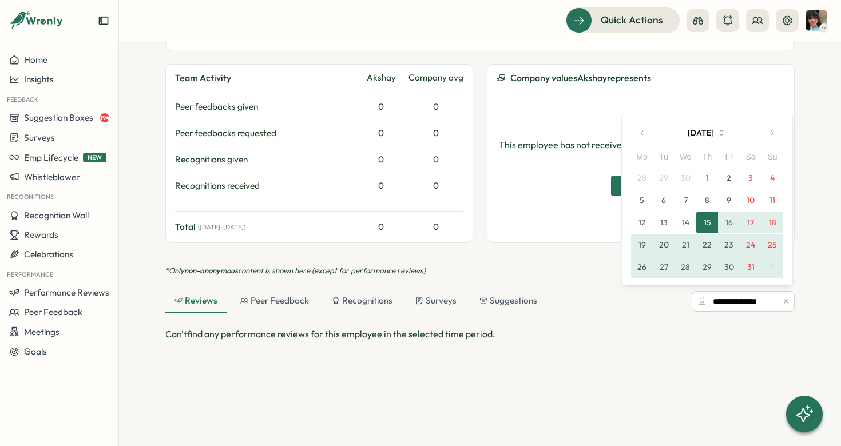
click at [642, 129] on button "button" at bounding box center [642, 132] width 23 height 23
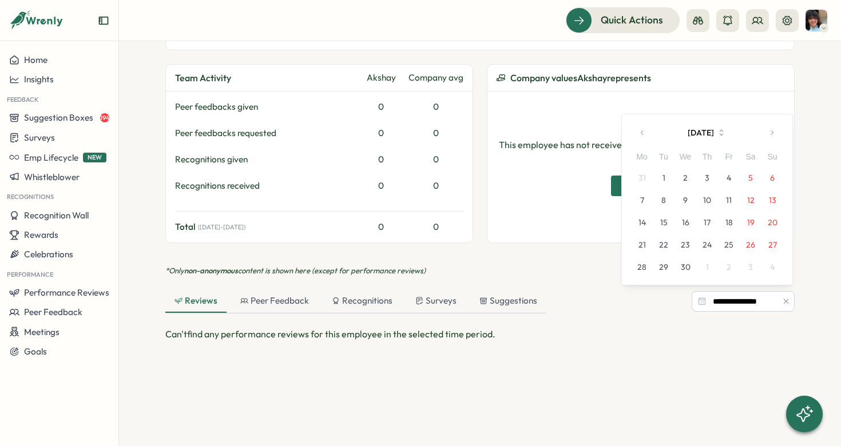
click at [642, 129] on button "button" at bounding box center [642, 132] width 23 height 23
click at [642, 109] on icon "button" at bounding box center [642, 110] width 8 height 8
click at [641, 129] on icon "button" at bounding box center [642, 133] width 8 height 8
click at [643, 109] on icon "button" at bounding box center [642, 110] width 8 height 8
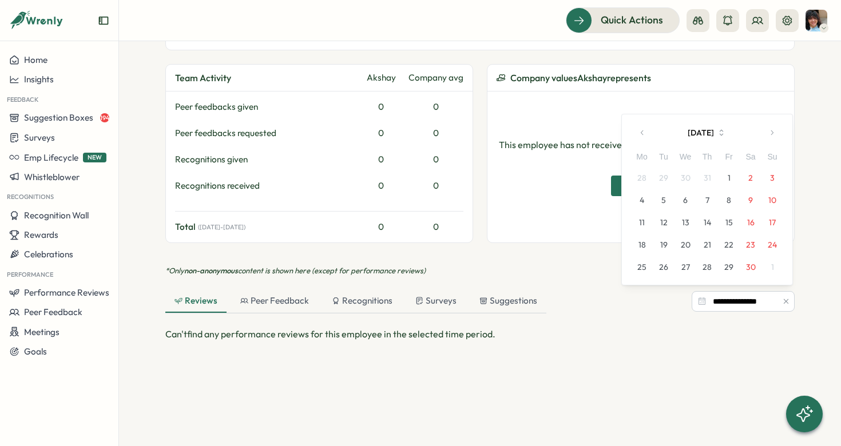
click at [730, 174] on button "1" at bounding box center [729, 178] width 22 height 22
click at [769, 134] on icon "button" at bounding box center [772, 133] width 8 height 8
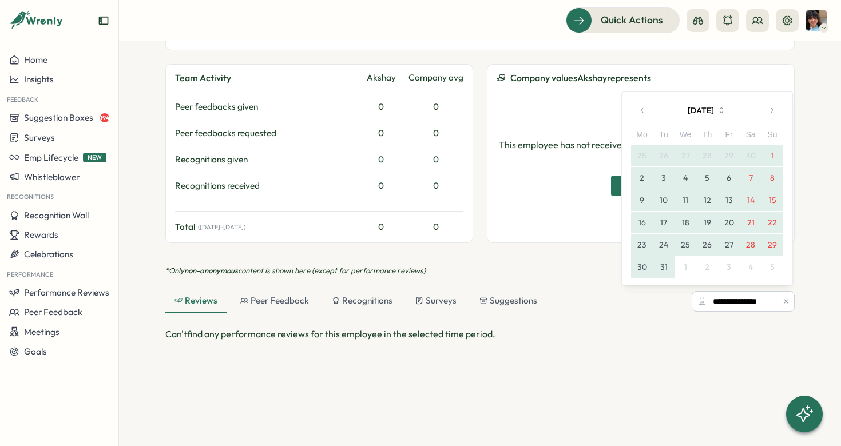
click at [673, 267] on button "31" at bounding box center [664, 267] width 22 height 22
type input "**********"
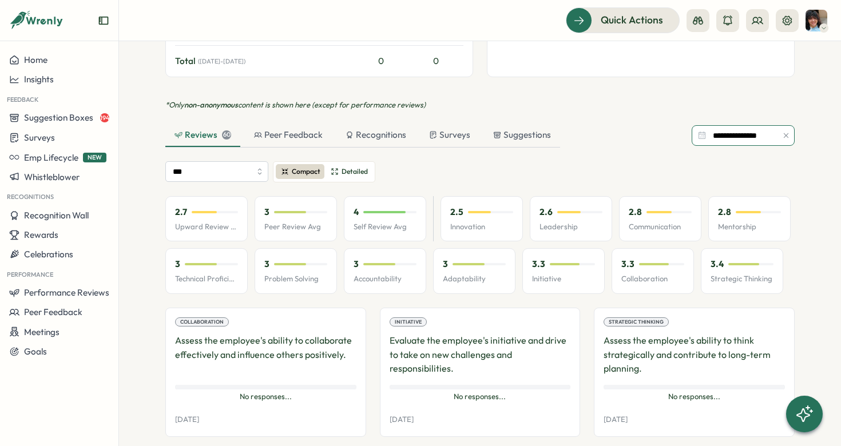
scroll to position [717, 0]
